Goal: Information Seeking & Learning: Learn about a topic

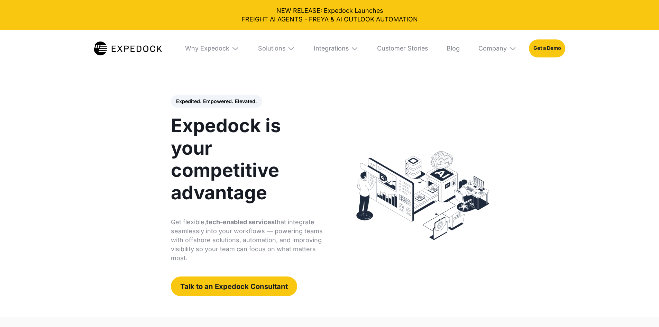
select select
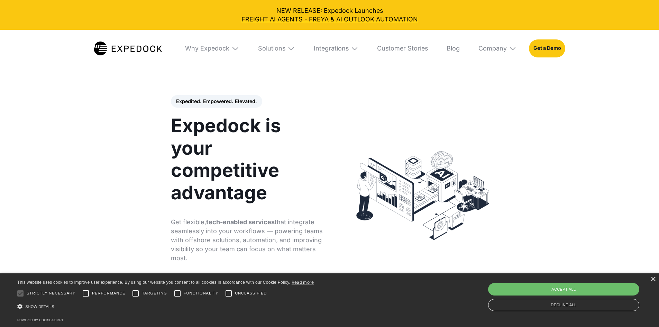
click at [291, 48] on img at bounding box center [291, 49] width 8 height 8
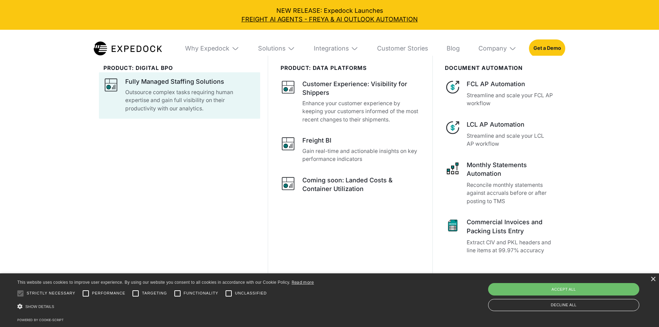
click at [211, 99] on p "Outsource complex tasks requiring human expertise and gain full visibility on t…" at bounding box center [190, 100] width 130 height 25
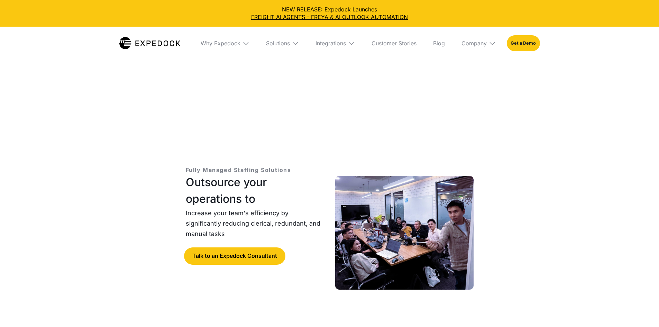
select select
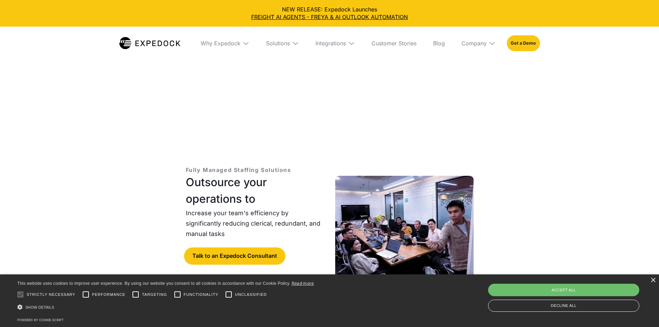
click at [420, 176] on img at bounding box center [404, 233] width 138 height 114
click at [244, 44] on img at bounding box center [245, 43] width 7 height 7
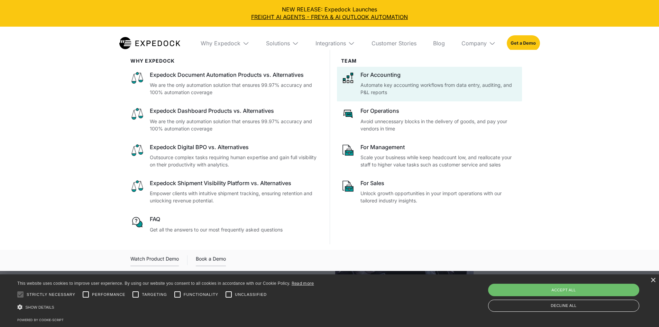
click at [381, 100] on div at bounding box center [429, 84] width 185 height 35
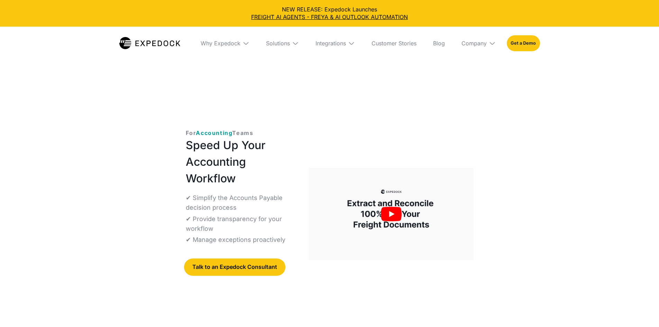
select select
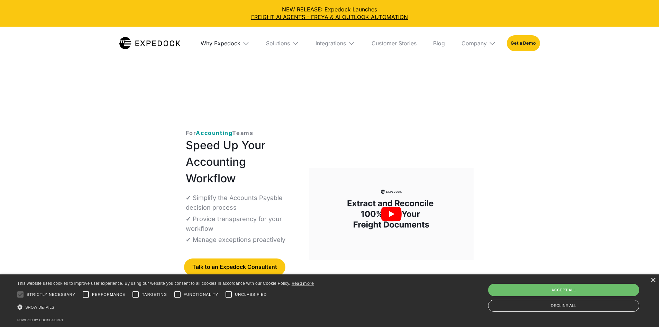
click at [217, 45] on div "Why Expedock" at bounding box center [221, 43] width 40 height 7
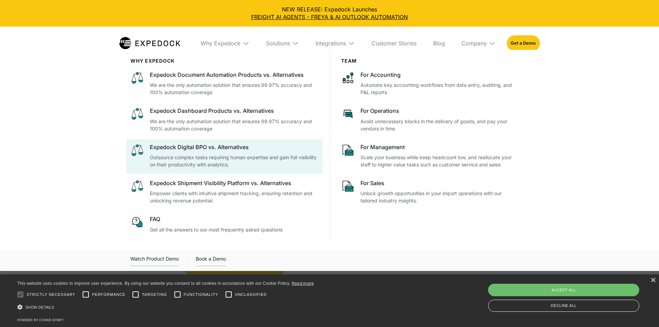
click at [172, 151] on div "Expedock Digital BPO vs. Alternatives" at bounding box center [234, 147] width 169 height 8
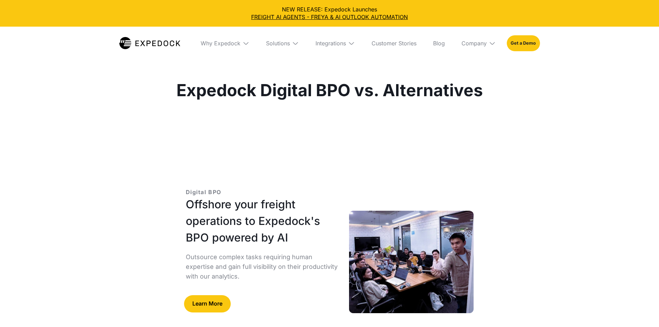
select select
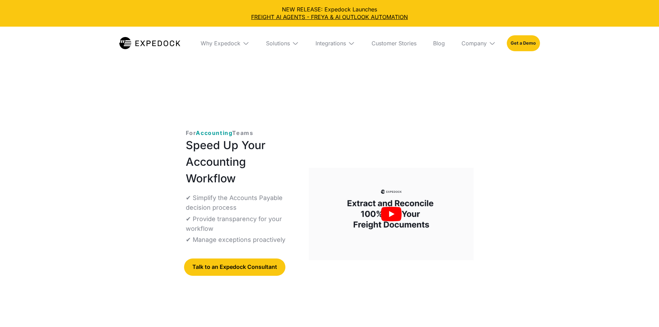
select select
